Goal: Information Seeking & Learning: Learn about a topic

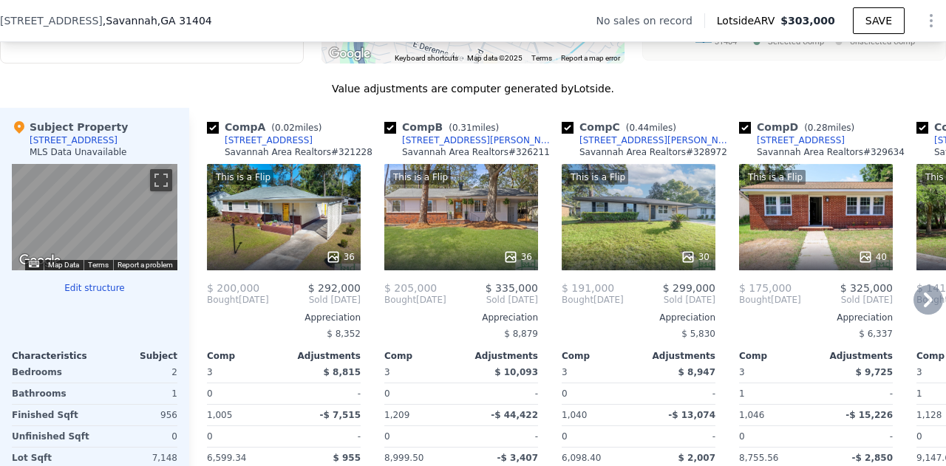
scroll to position [1369, 0]
click at [315, 242] on div "This is a Flip 36" at bounding box center [284, 216] width 154 height 106
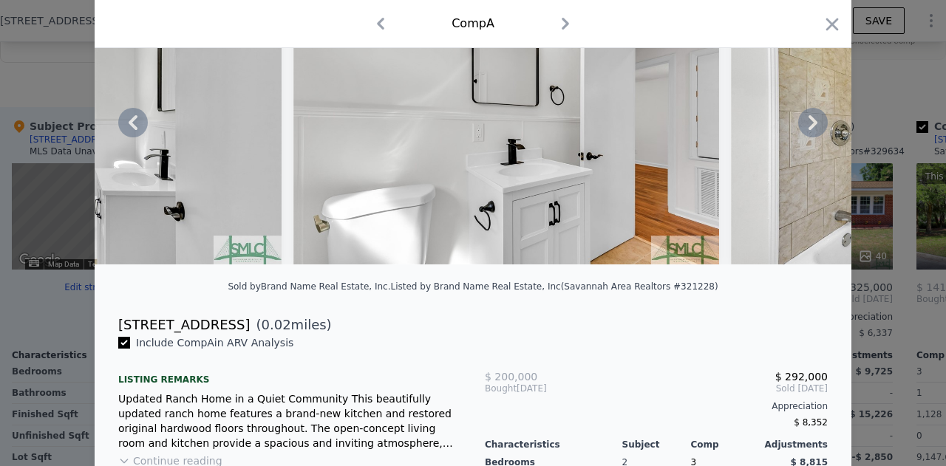
scroll to position [120, 0]
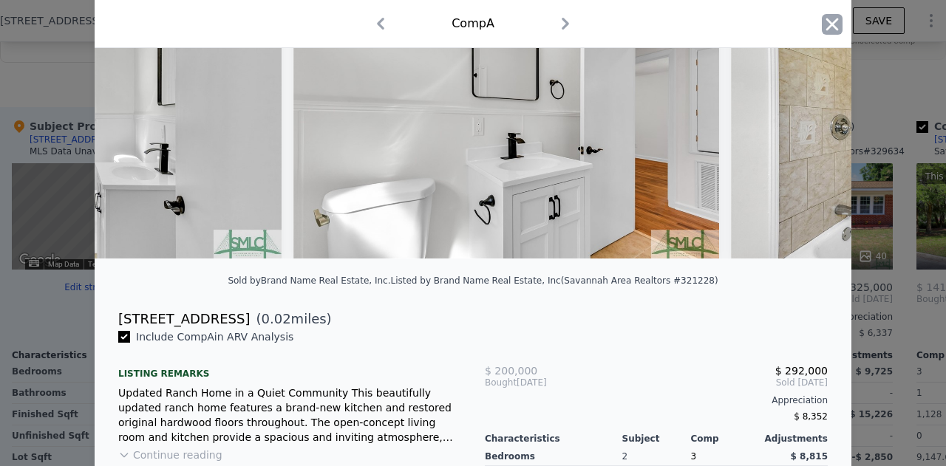
click at [828, 25] on icon "button" at bounding box center [832, 24] width 21 height 21
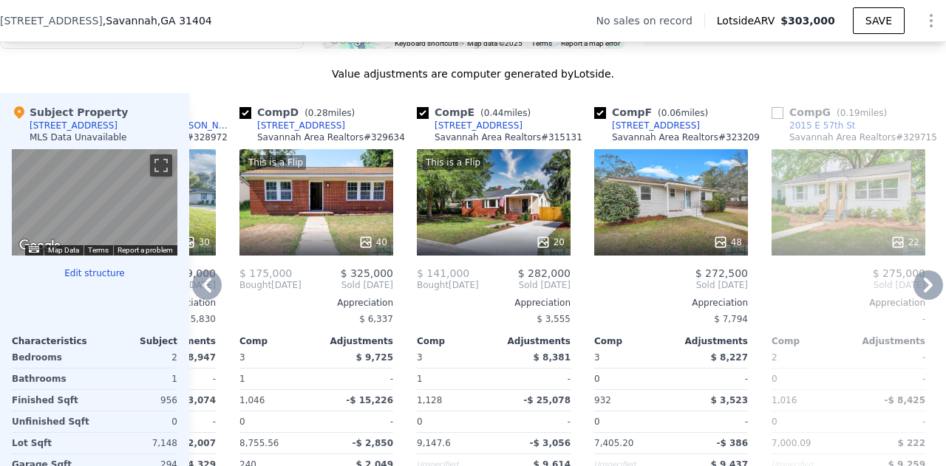
scroll to position [1387, 0]
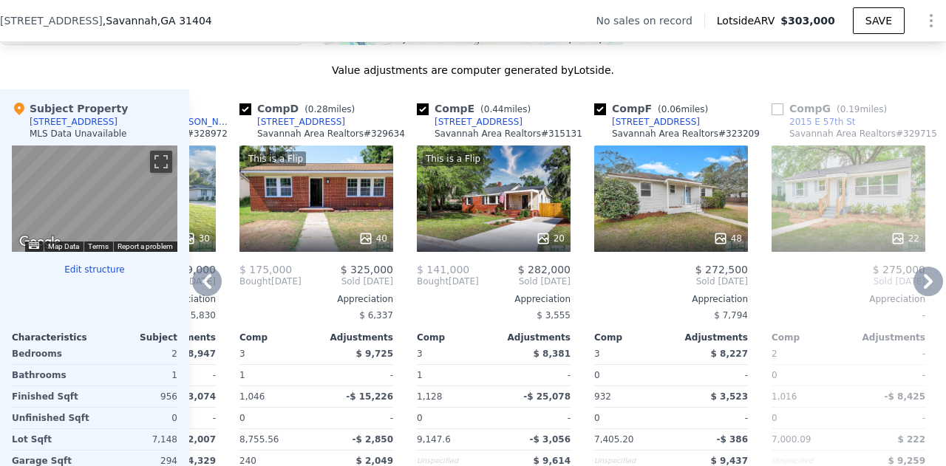
click at [704, 237] on div at bounding box center [671, 238] width 154 height 27
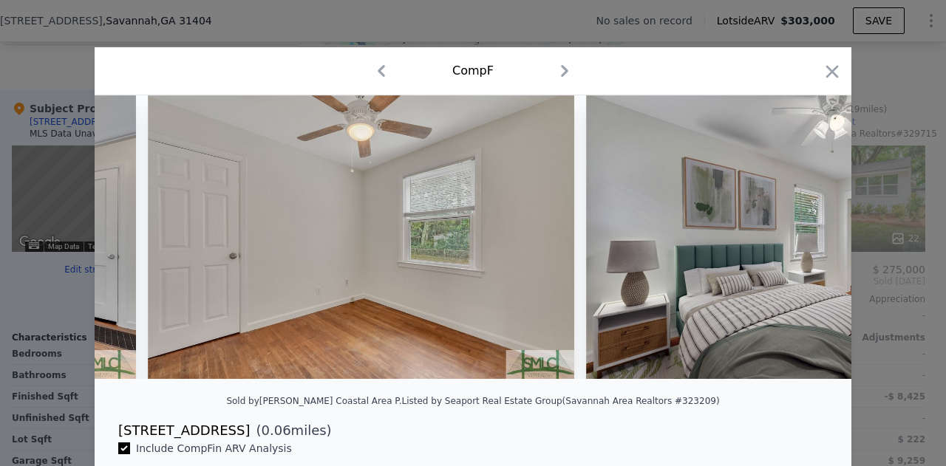
scroll to position [0, 7551]
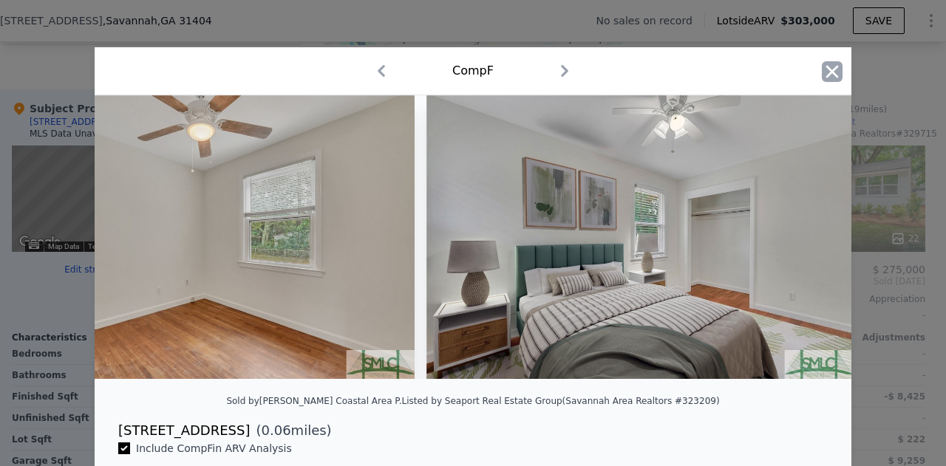
click at [827, 64] on icon "button" at bounding box center [832, 71] width 21 height 21
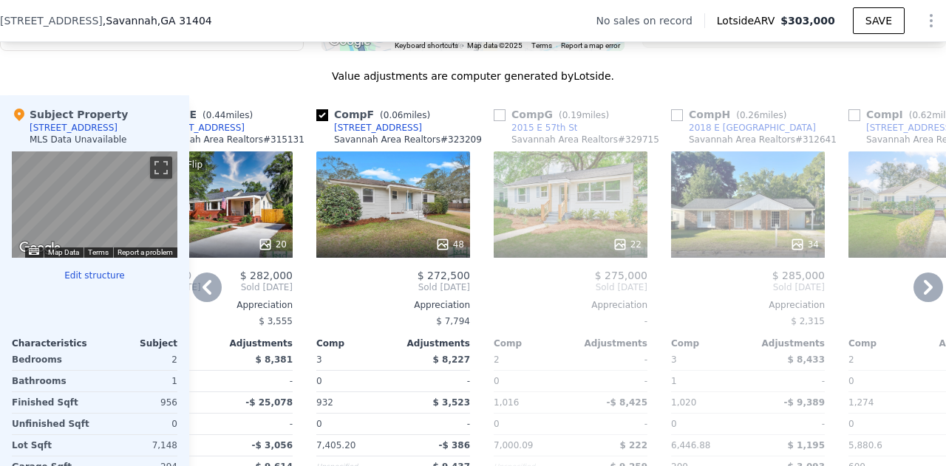
scroll to position [1381, 0]
click at [587, 235] on div "22" at bounding box center [570, 204] width 154 height 106
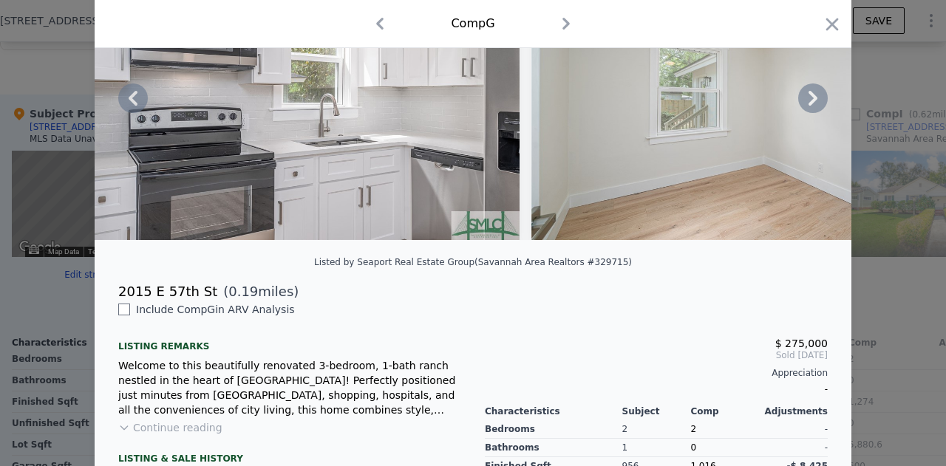
scroll to position [336, 0]
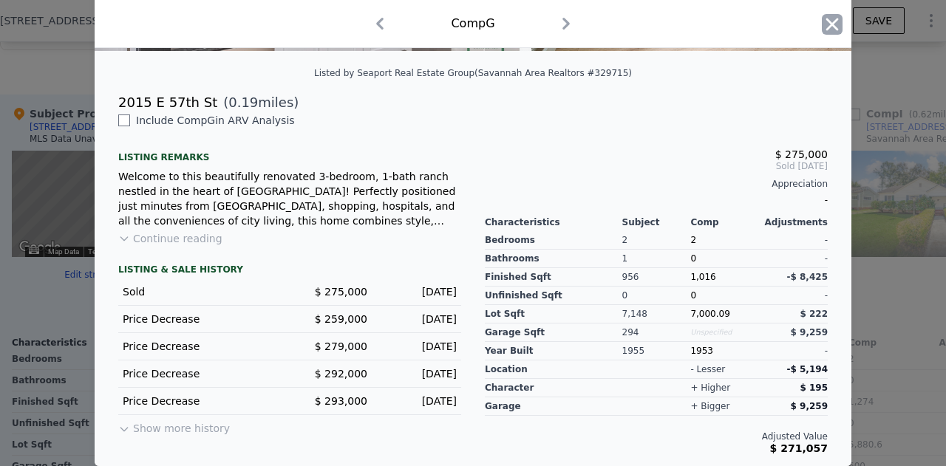
drag, startPoint x: 838, startPoint y: 14, endPoint x: 830, endPoint y: 18, distance: 8.6
click at [830, 18] on div "Comp G" at bounding box center [473, 24] width 756 height 48
click at [830, 18] on icon "button" at bounding box center [832, 24] width 21 height 21
